Goal: Task Accomplishment & Management: Use online tool/utility

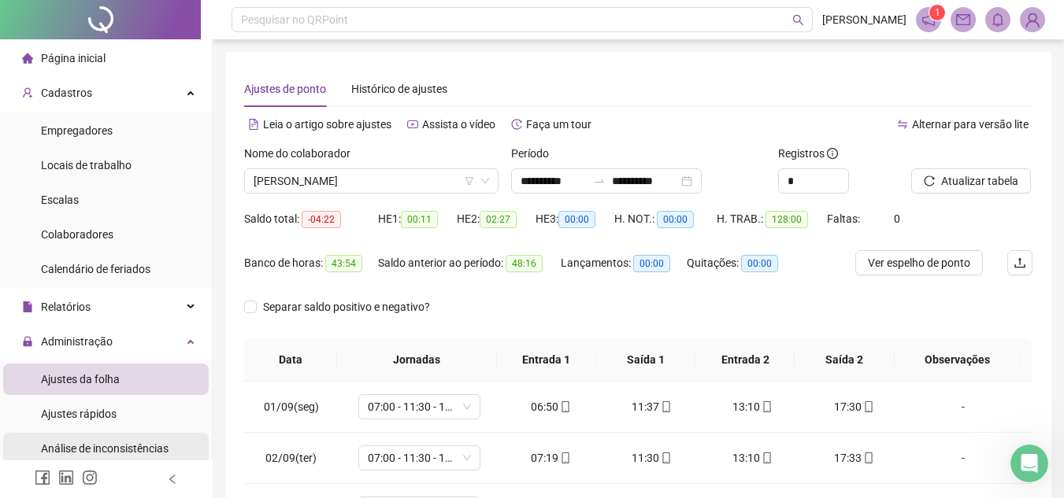
scroll to position [236, 0]
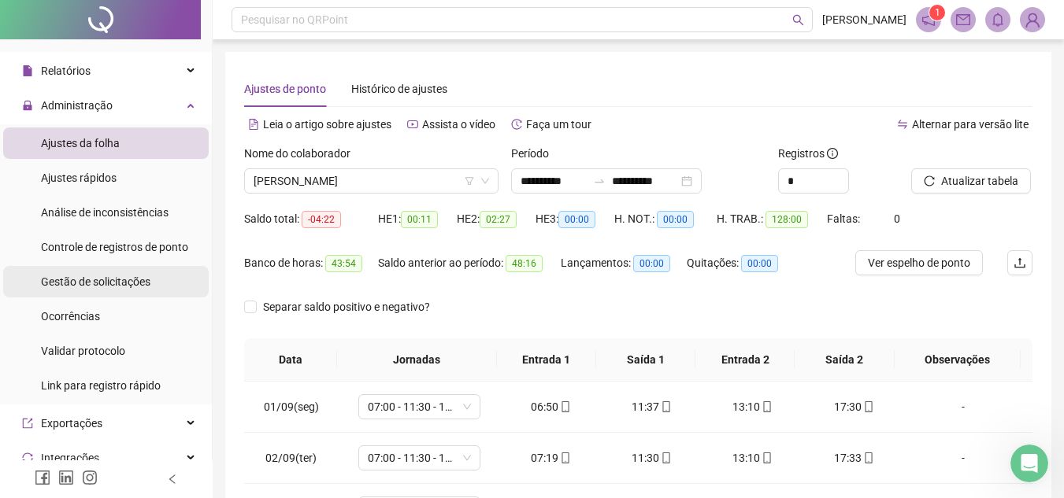
click at [102, 282] on span "Gestão de solicitações" at bounding box center [95, 282] width 109 height 13
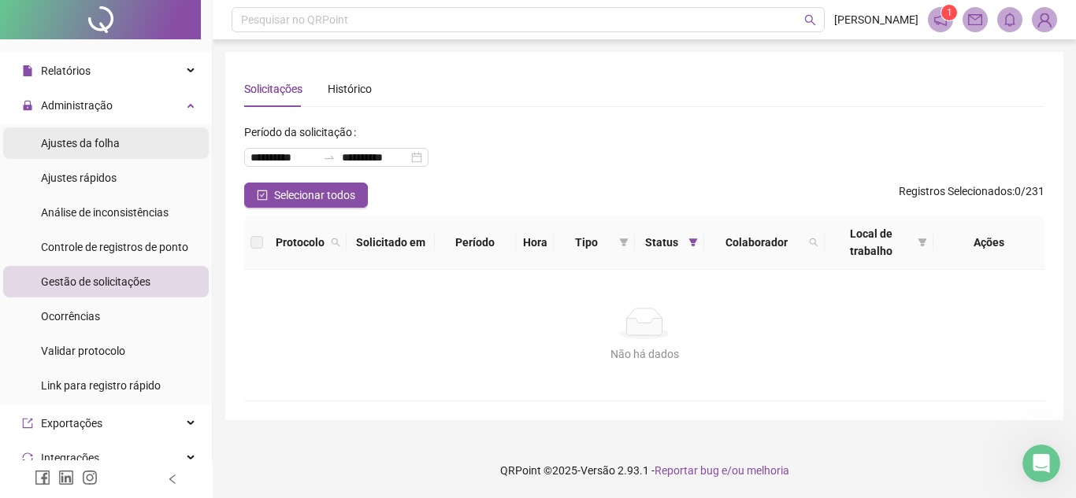
click at [89, 138] on span "Ajustes da folha" at bounding box center [80, 143] width 79 height 13
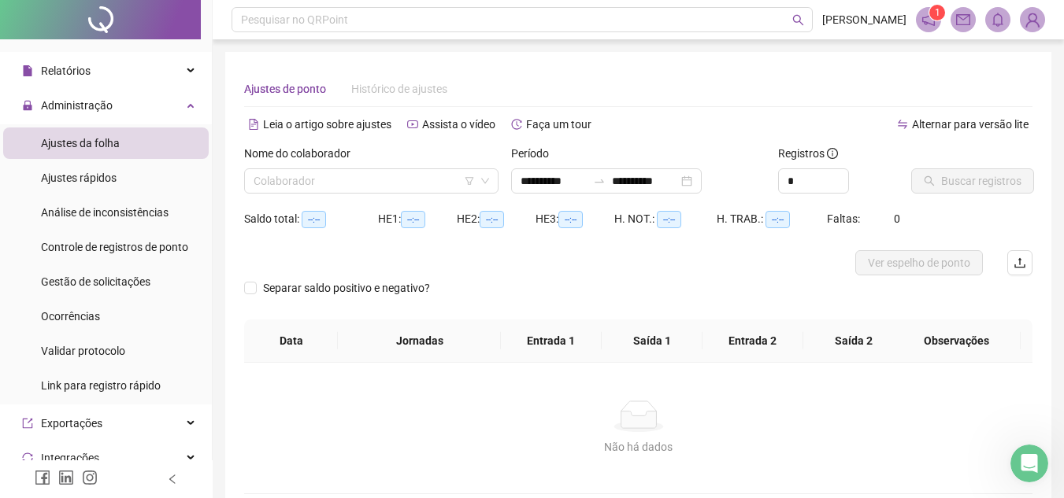
type input "**********"
click at [368, 185] on input "search" at bounding box center [364, 181] width 221 height 24
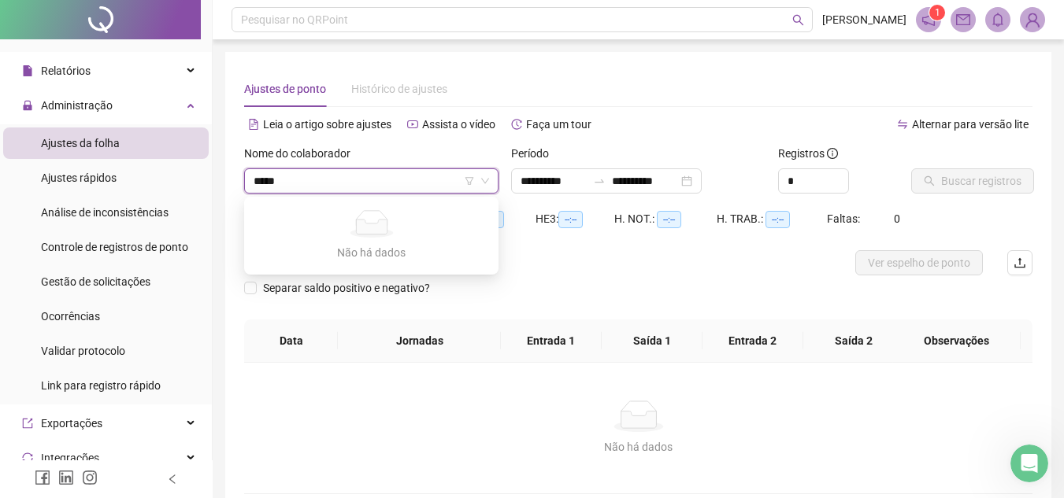
type input "******"
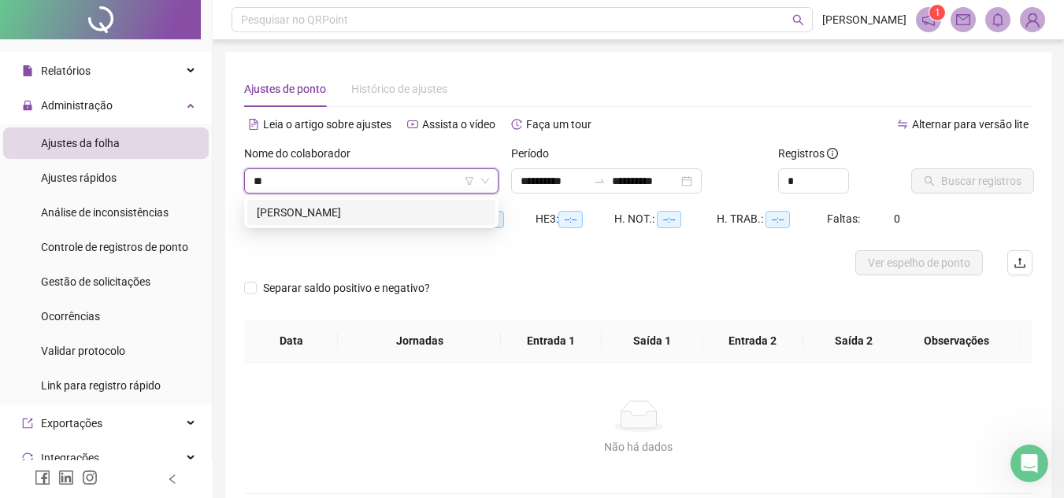
type input "***"
click at [368, 200] on div "[PERSON_NAME]" at bounding box center [371, 212] width 248 height 25
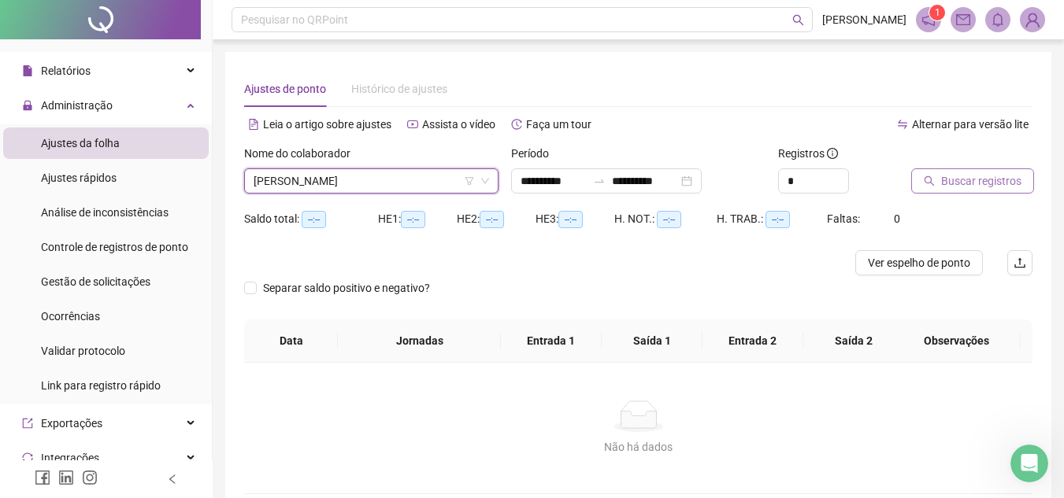
click at [957, 176] on span "Buscar registros" at bounding box center [981, 180] width 80 height 17
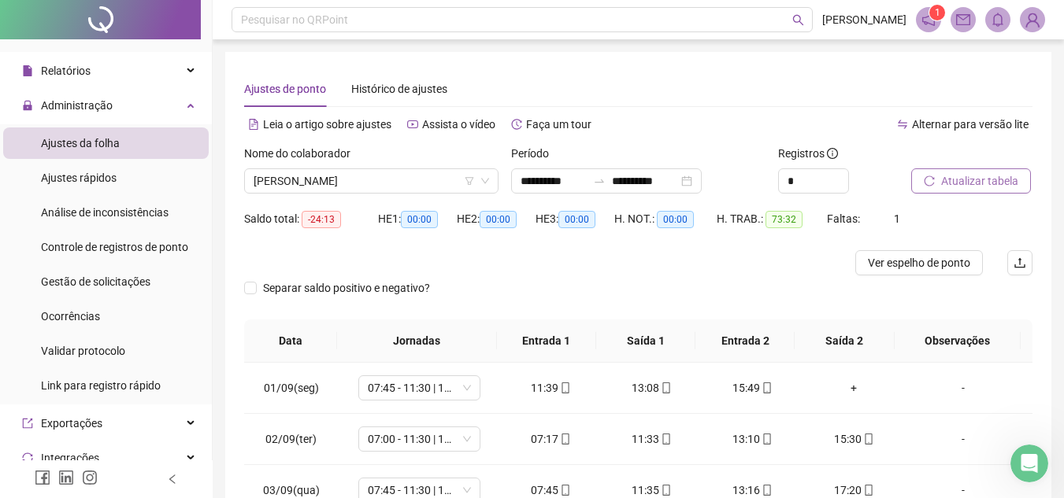
click at [961, 182] on span "Atualizar tabela" at bounding box center [979, 180] width 77 height 17
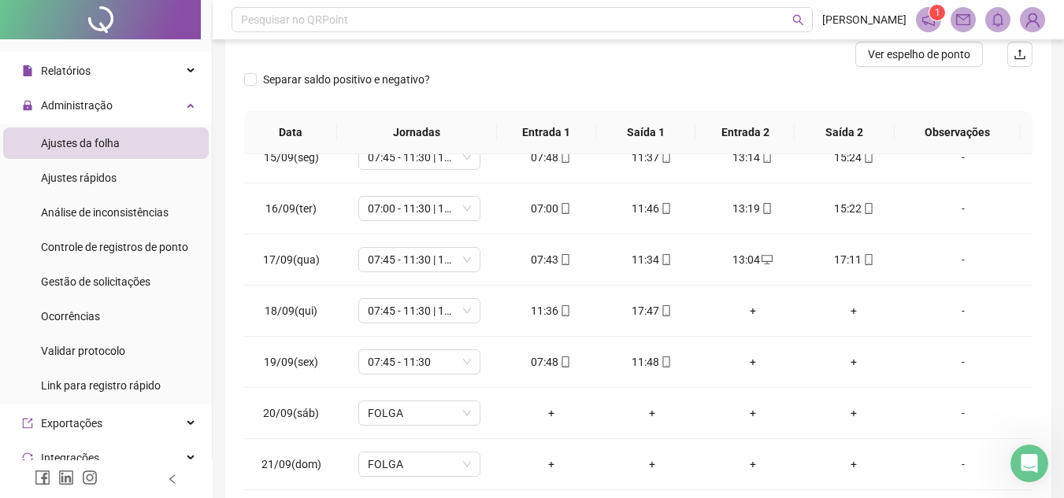
scroll to position [51, 0]
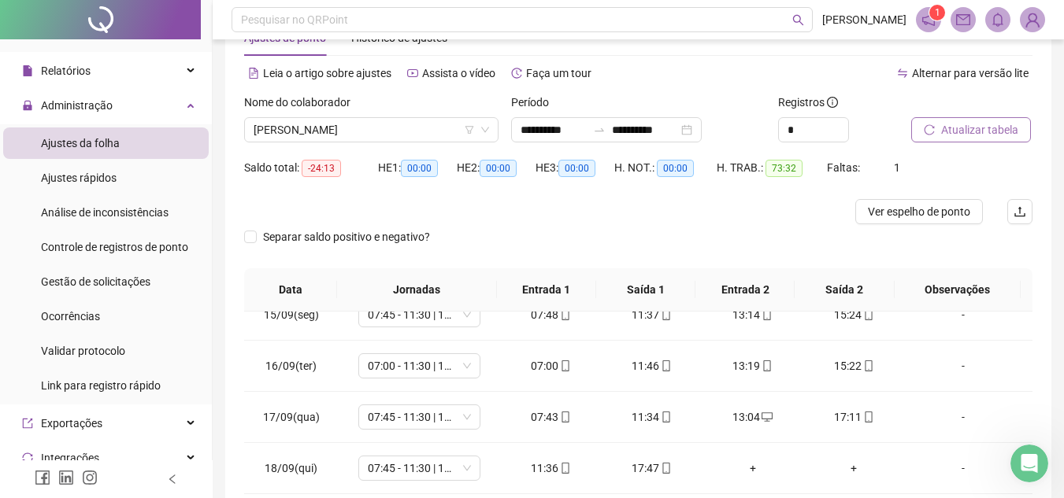
click at [990, 126] on span "Atualizar tabela" at bounding box center [979, 129] width 77 height 17
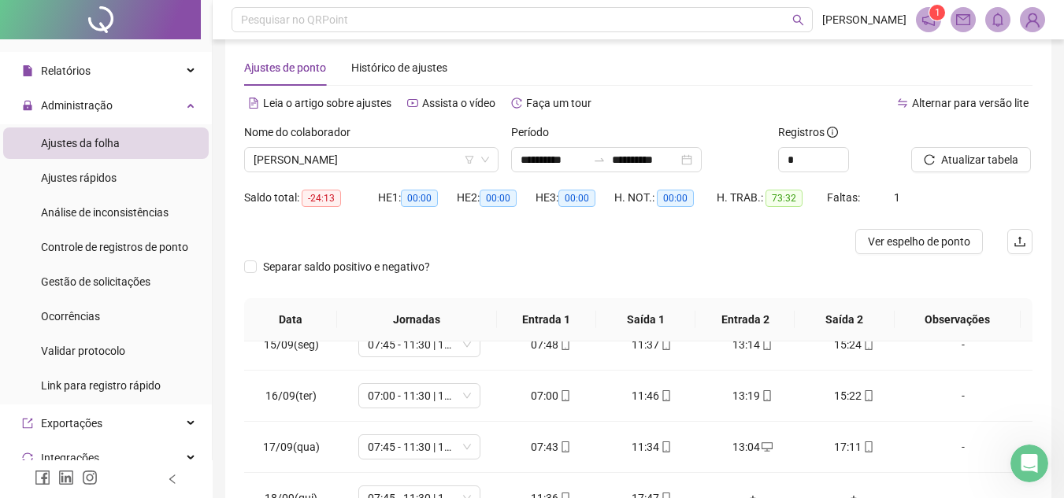
scroll to position [0, 0]
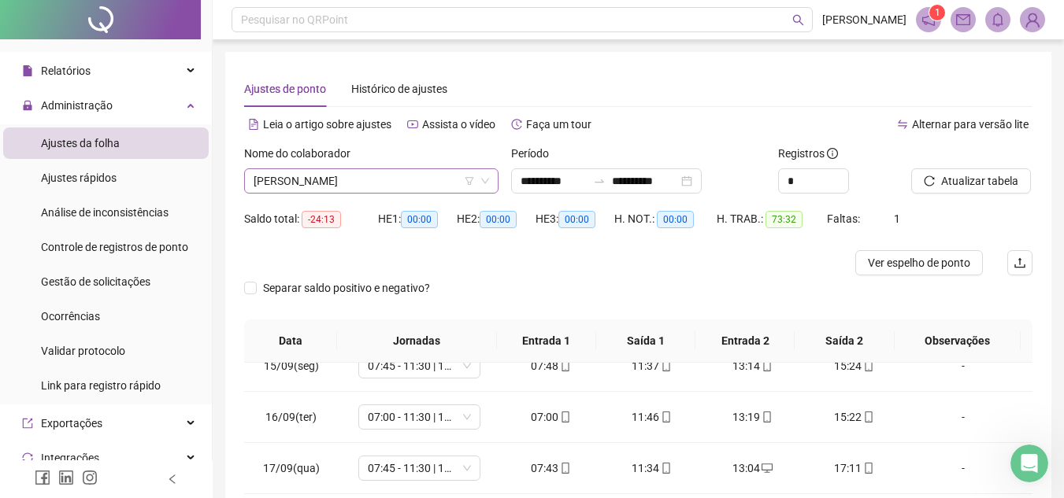
click at [382, 179] on span "[PERSON_NAME]" at bounding box center [371, 181] width 235 height 24
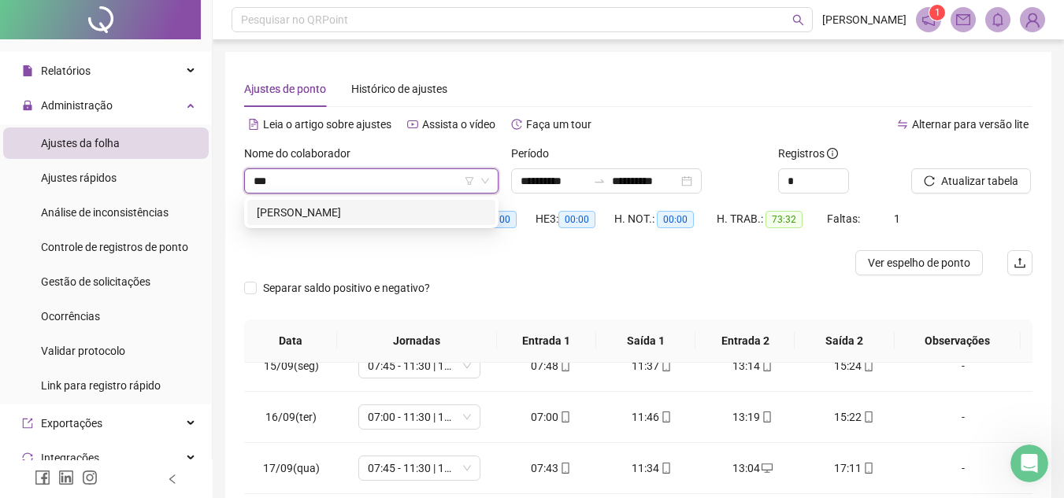
type input "****"
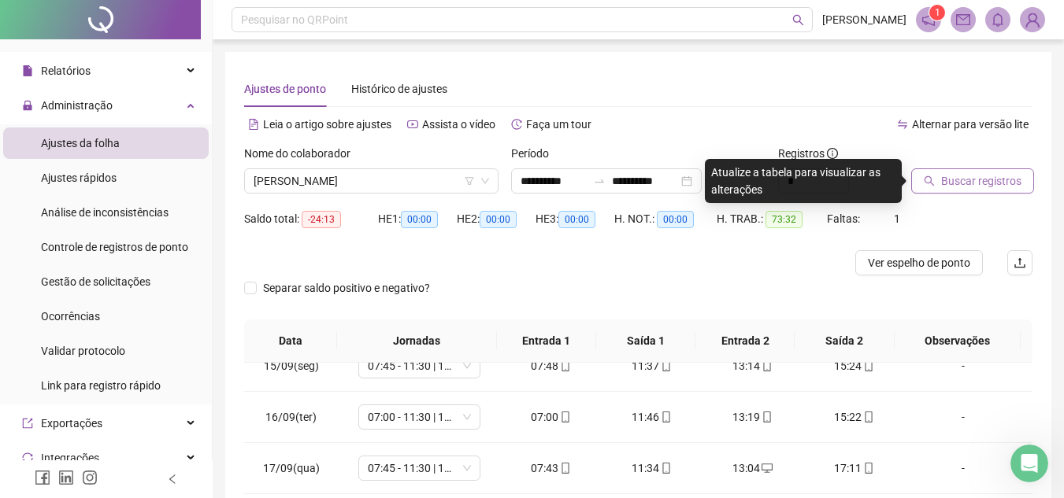
click at [940, 186] on button "Buscar registros" at bounding box center [972, 180] width 123 height 25
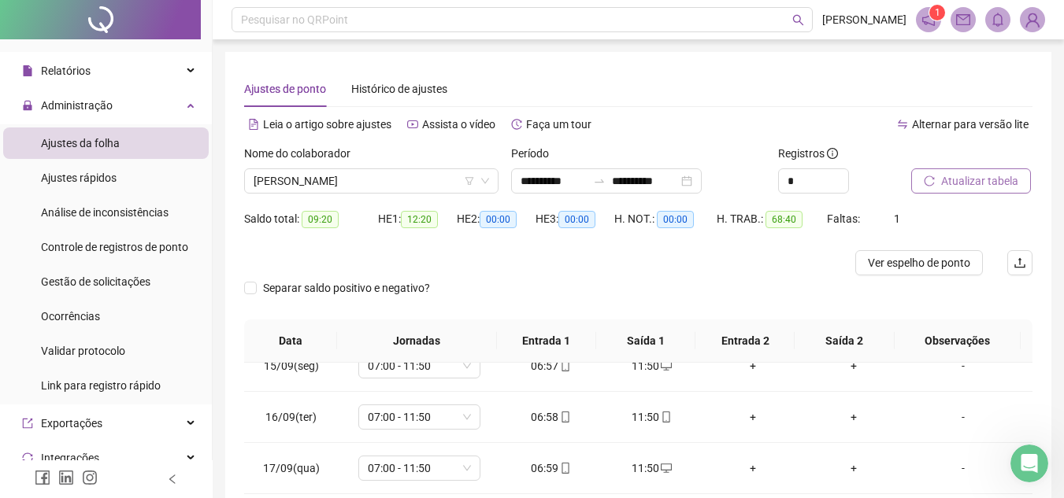
click at [971, 182] on span "Atualizar tabela" at bounding box center [979, 180] width 77 height 17
click at [954, 176] on span "Atualizar tabela" at bounding box center [979, 180] width 77 height 17
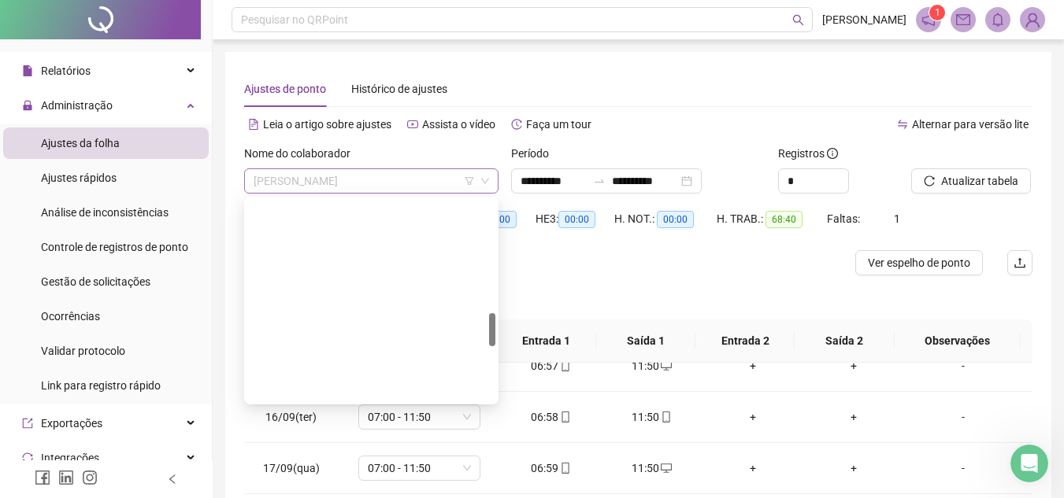
scroll to position [680, 0]
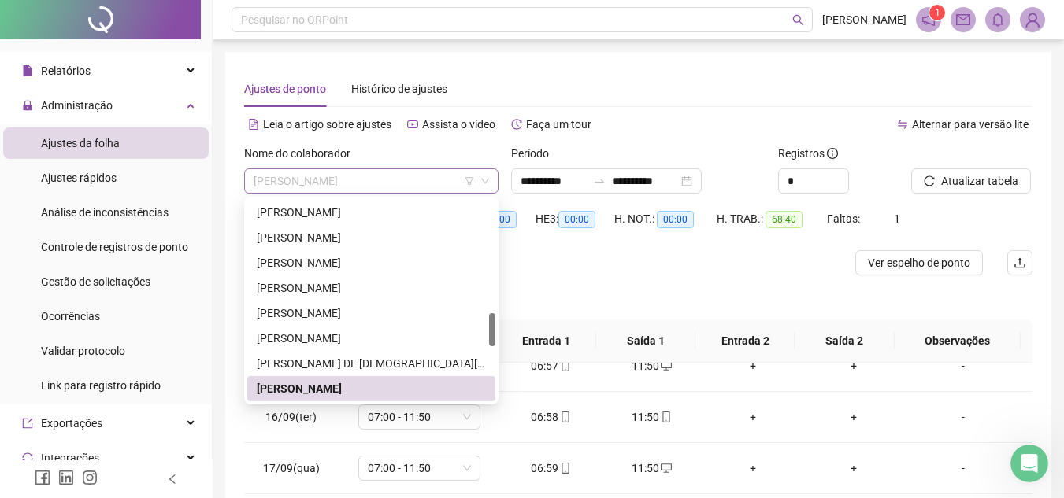
click at [357, 176] on span "[PERSON_NAME]" at bounding box center [371, 181] width 235 height 24
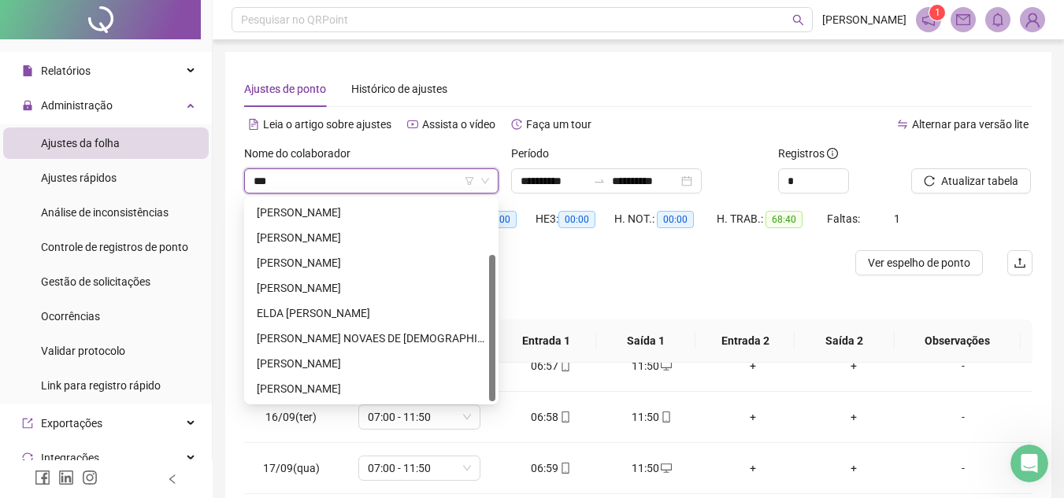
scroll to position [0, 0]
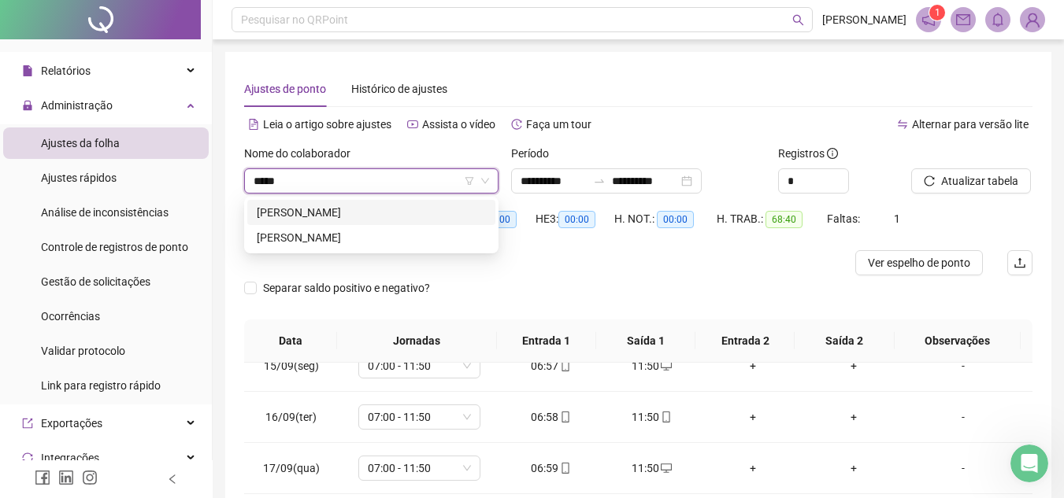
type input "******"
click at [379, 239] on div "[PERSON_NAME]" at bounding box center [371, 237] width 229 height 17
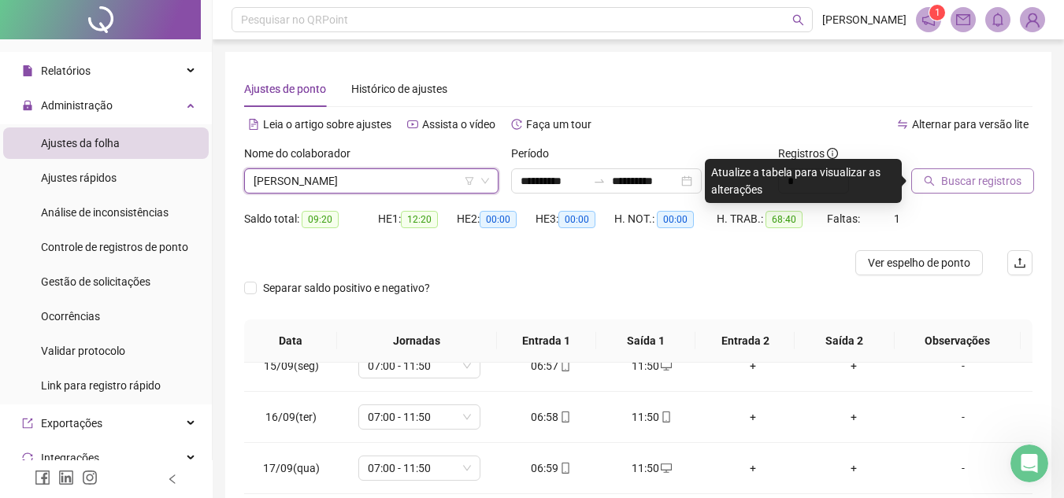
click at [946, 179] on span "Buscar registros" at bounding box center [981, 180] width 80 height 17
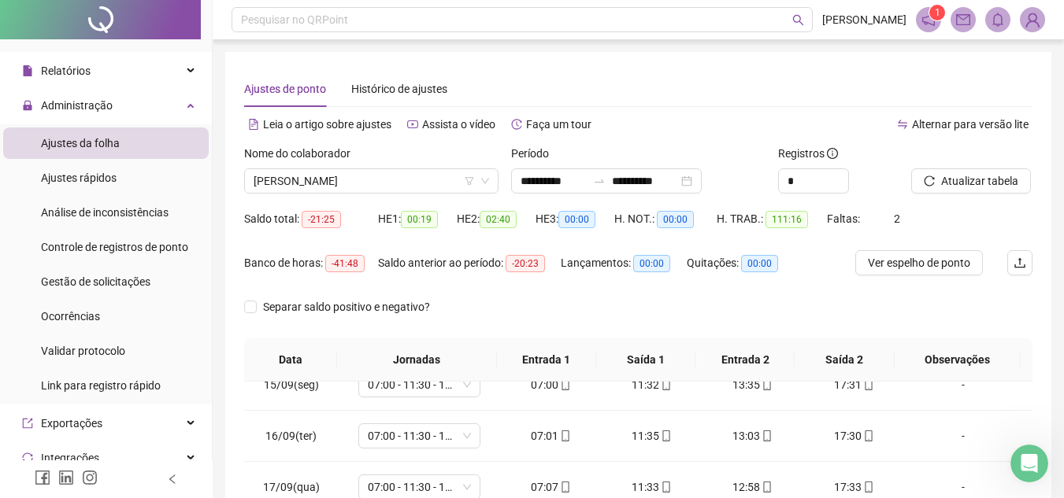
click at [955, 183] on span "Atualizar tabela" at bounding box center [979, 180] width 77 height 17
click at [960, 179] on span "Atualizar tabela" at bounding box center [979, 180] width 77 height 17
click at [194, 157] on ul "Ajustes da folha Ajustes rápidos Análise de inconsistências Controle de registr…" at bounding box center [106, 264] width 212 height 280
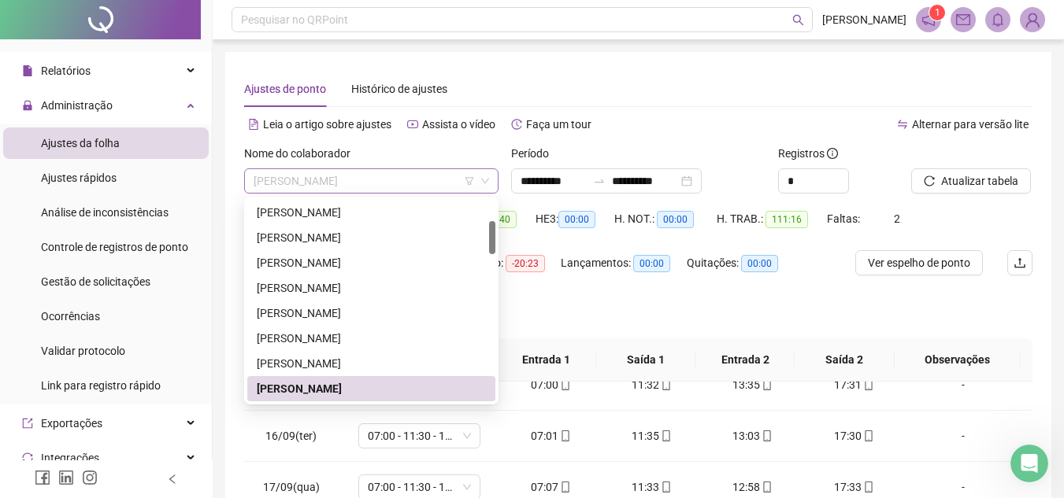
click at [304, 177] on span "[PERSON_NAME]" at bounding box center [371, 181] width 235 height 24
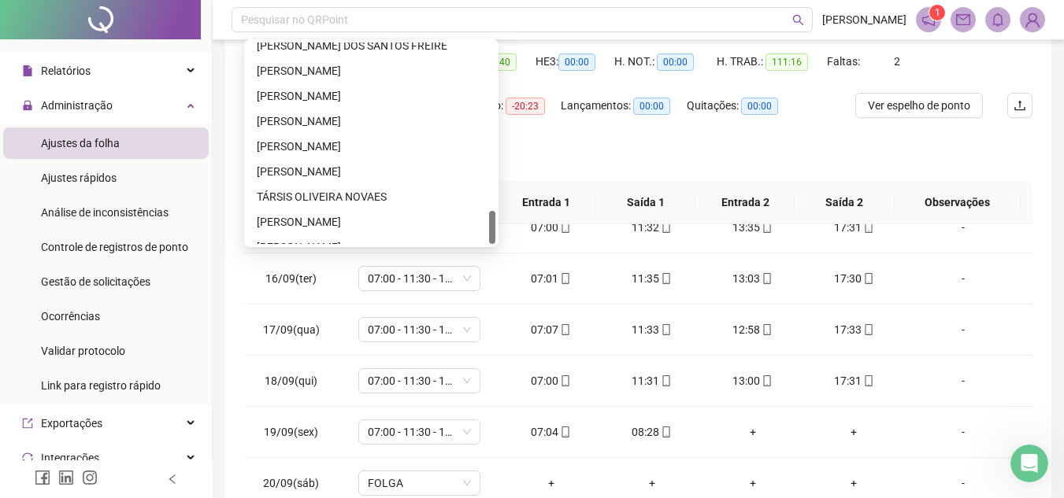
scroll to position [1008, 0]
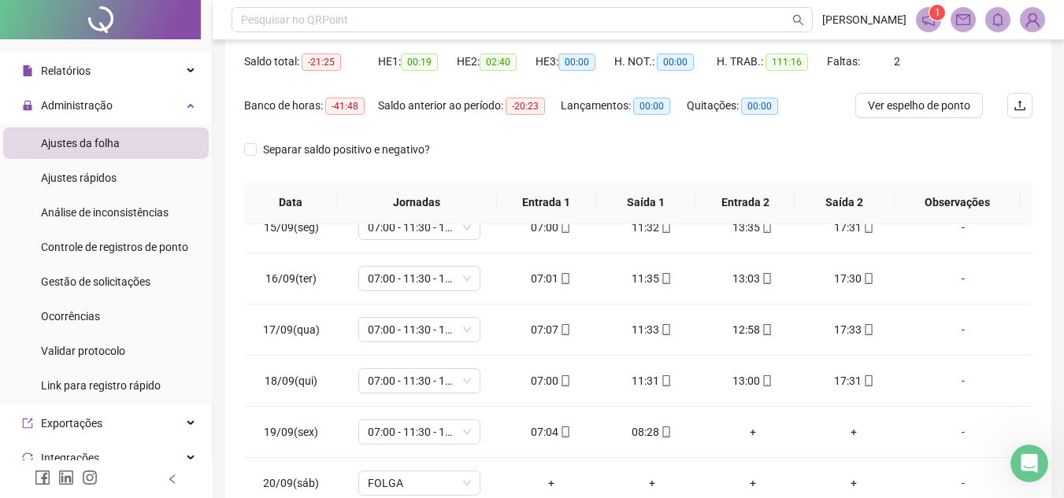
click at [632, 135] on div "Lançamentos: 00:00" at bounding box center [624, 115] width 126 height 44
